Goal: Navigation & Orientation: Find specific page/section

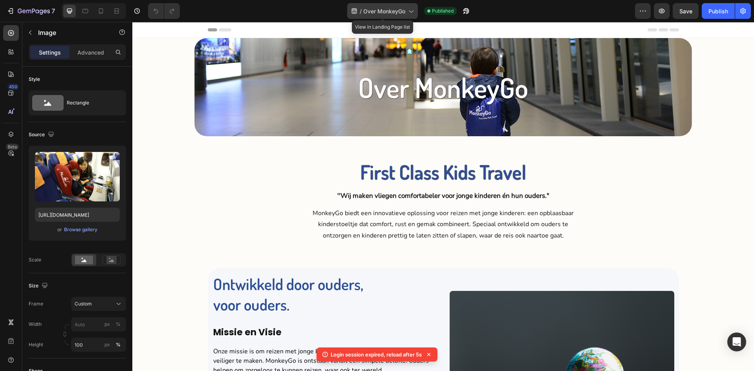
click at [404, 12] on span "Over MonkeyGo" at bounding box center [384, 11] width 42 height 8
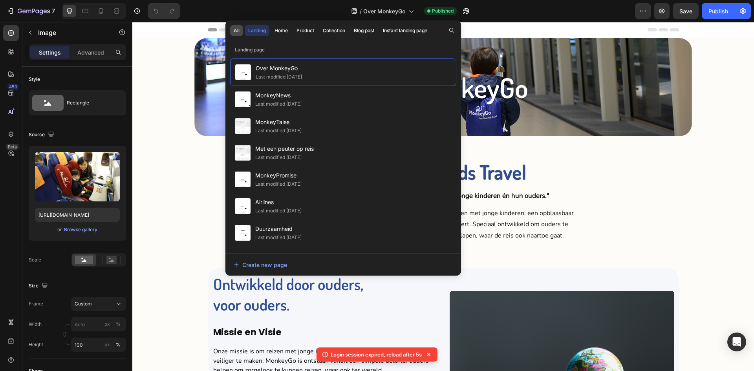
click at [238, 29] on div "All" at bounding box center [237, 30] width 6 height 7
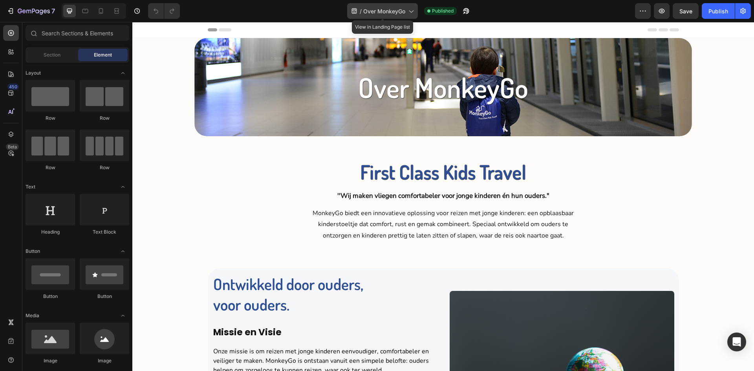
click at [390, 18] on div "/ Over MonkeyGo" at bounding box center [382, 11] width 71 height 16
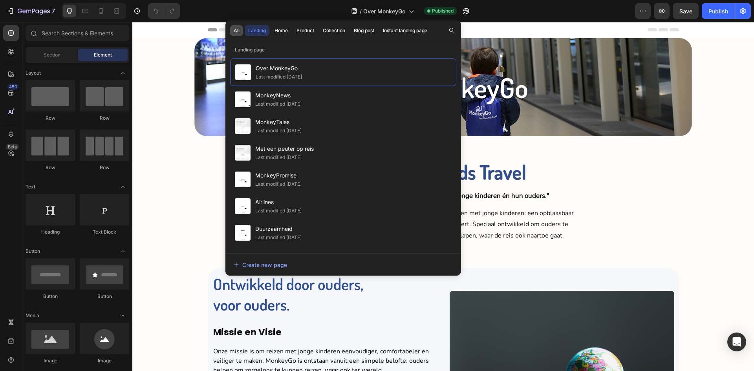
click at [241, 27] on button "All" at bounding box center [236, 30] width 13 height 11
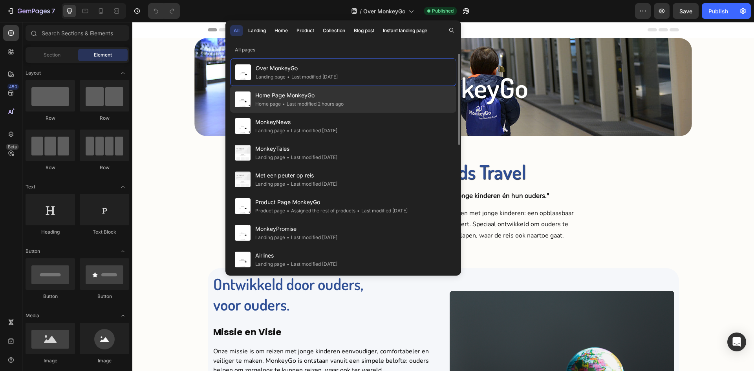
click at [285, 95] on span "Home Page MonkeyGo" at bounding box center [299, 95] width 88 height 9
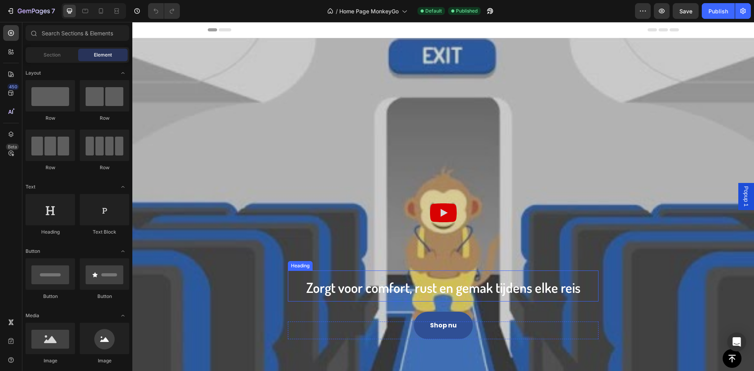
click at [412, 294] on span "Zorgt voor comfort, rust en gemak tijdens elke reis" at bounding box center [443, 287] width 274 height 17
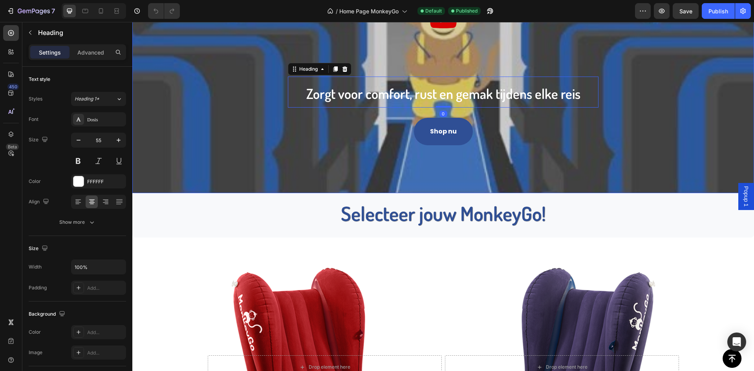
scroll to position [196, 0]
